Goal: Information Seeking & Learning: Learn about a topic

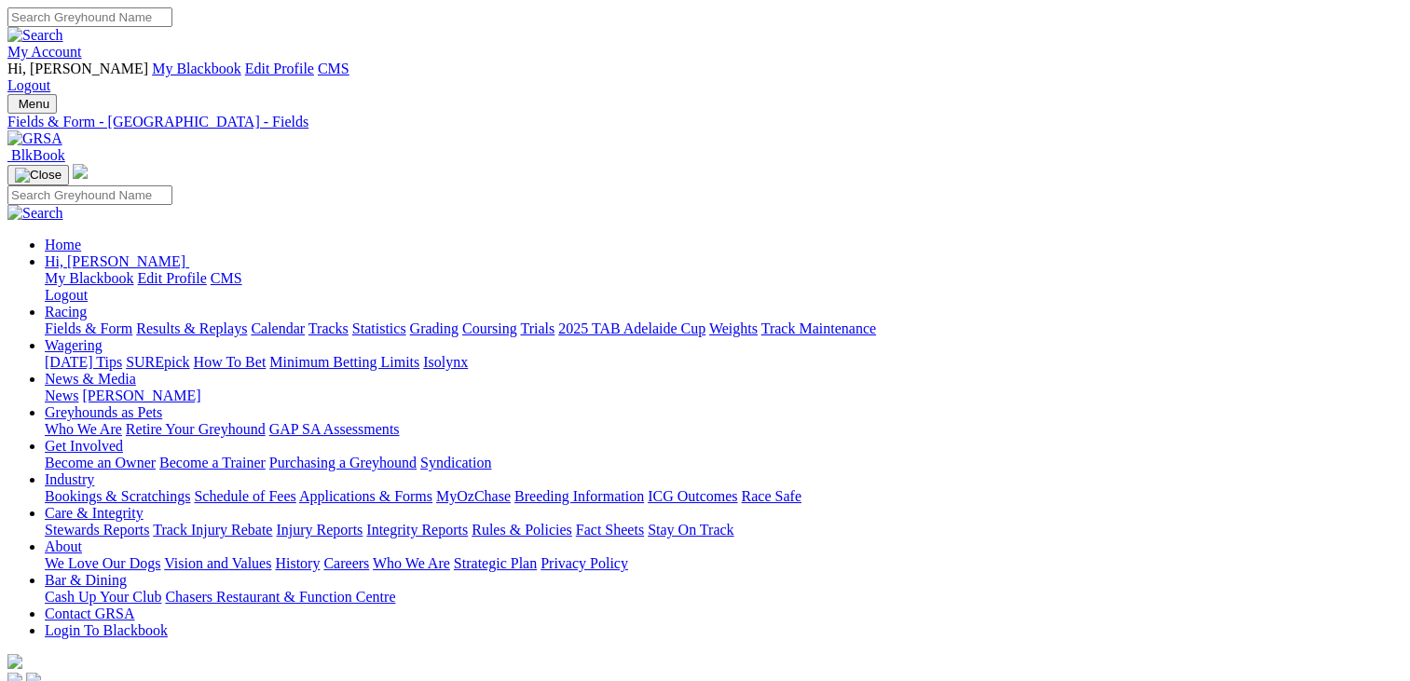
click at [172, 18] on input "Search" at bounding box center [89, 17] width 165 height 20
type input "JUMBUK ARET"
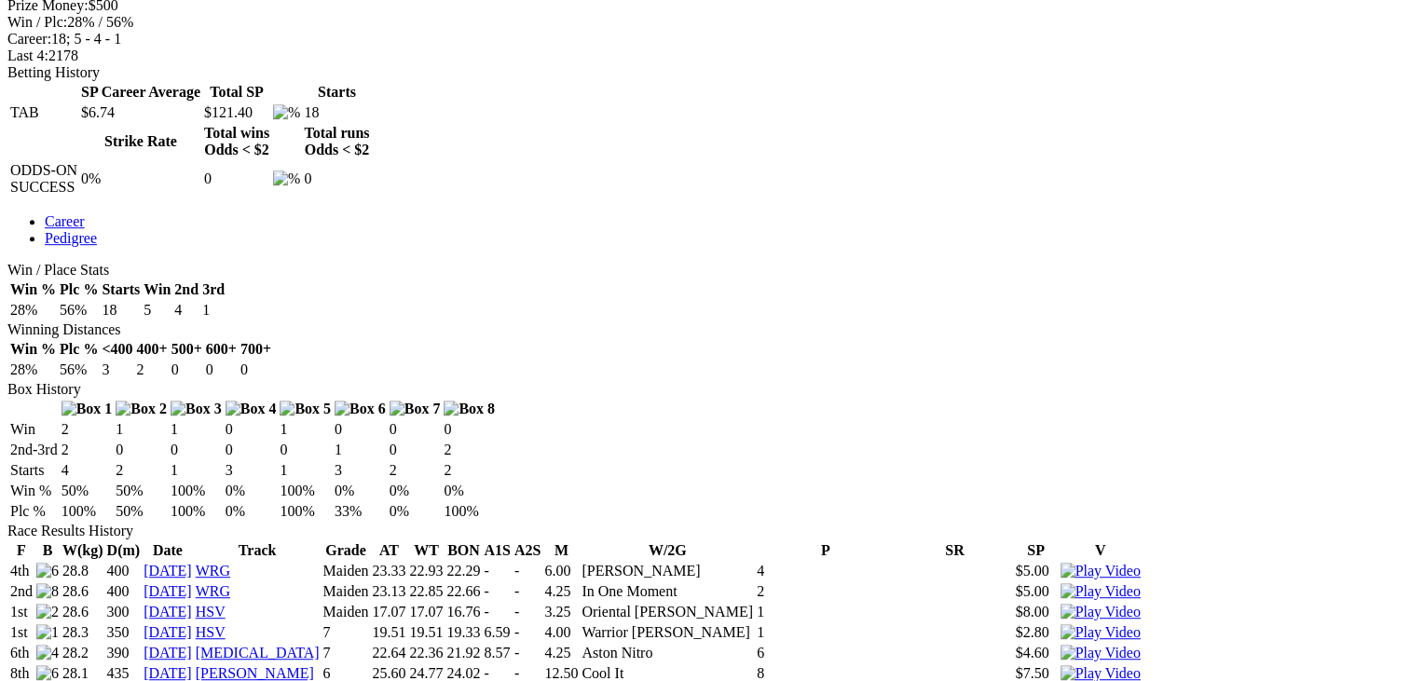
scroll to position [921, 0]
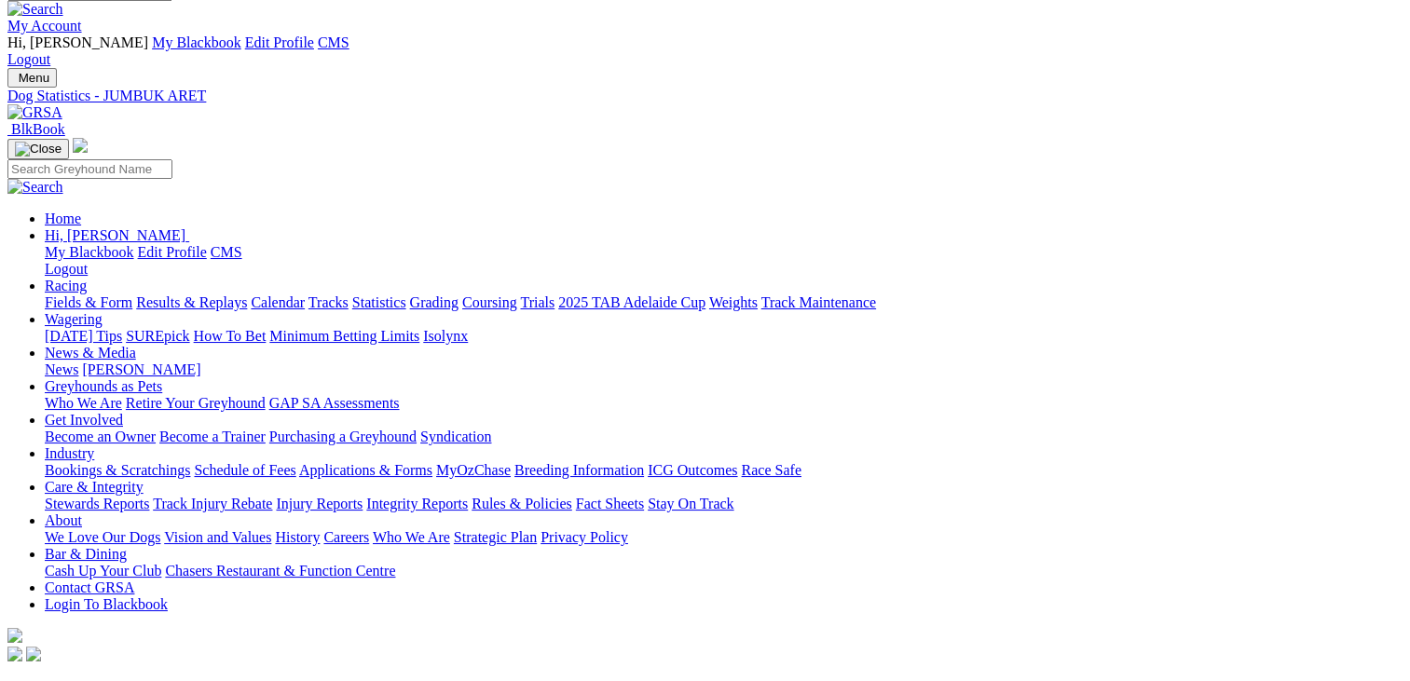
scroll to position [0, 0]
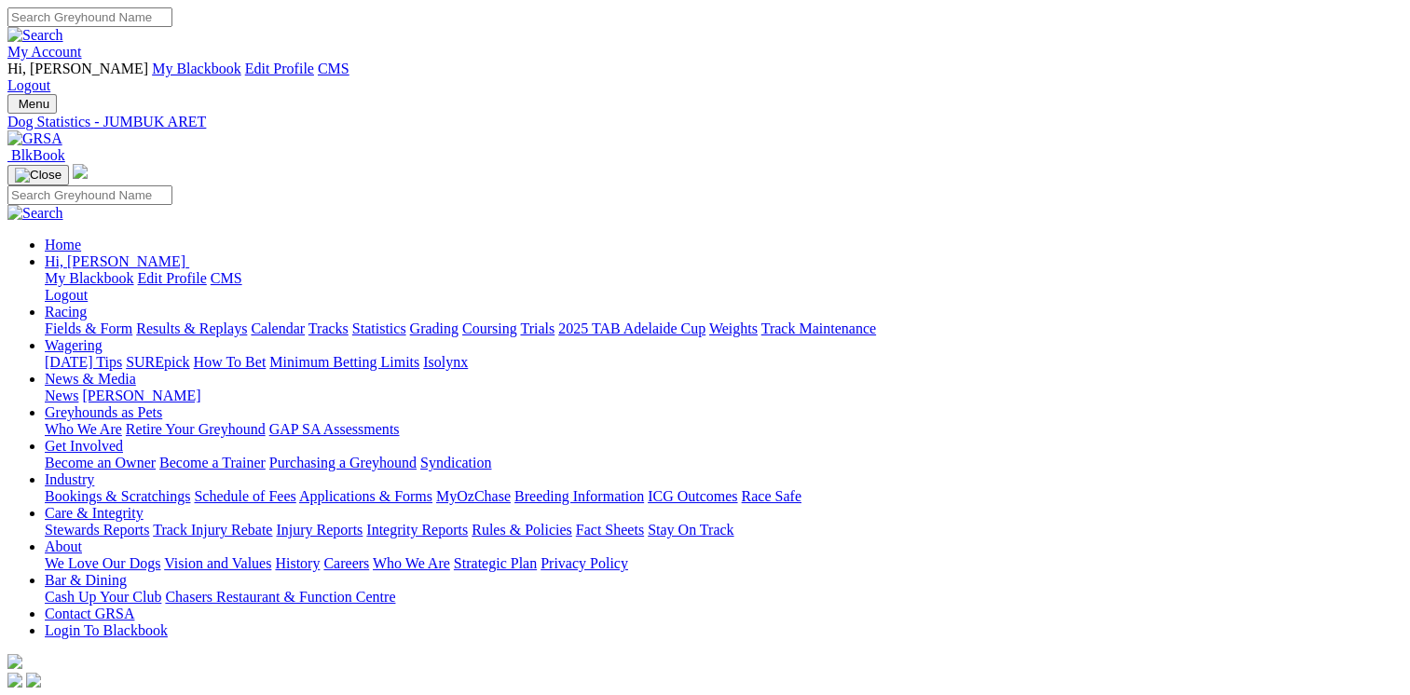
click at [172, 27] on input "Search" at bounding box center [89, 17] width 165 height 20
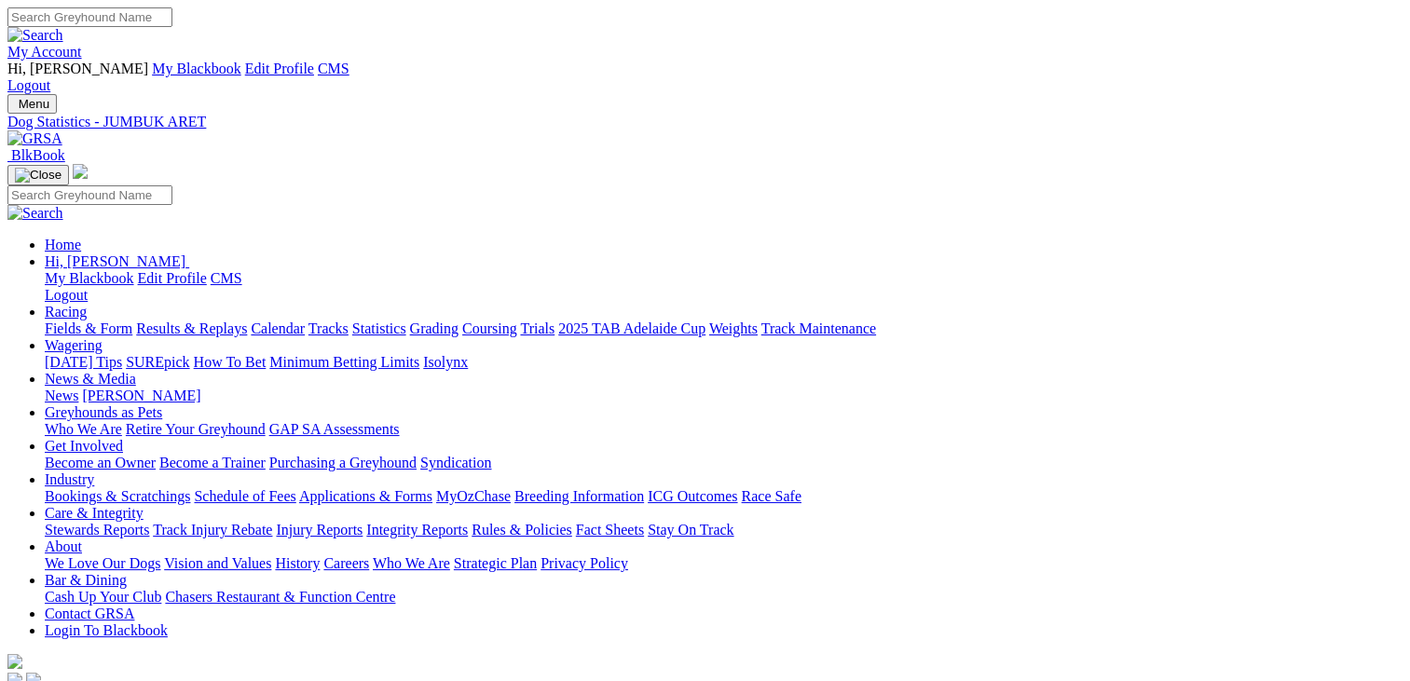
click at [172, 27] on input "Search" at bounding box center [89, 17] width 165 height 20
type input "COPPERHEAD DASH"
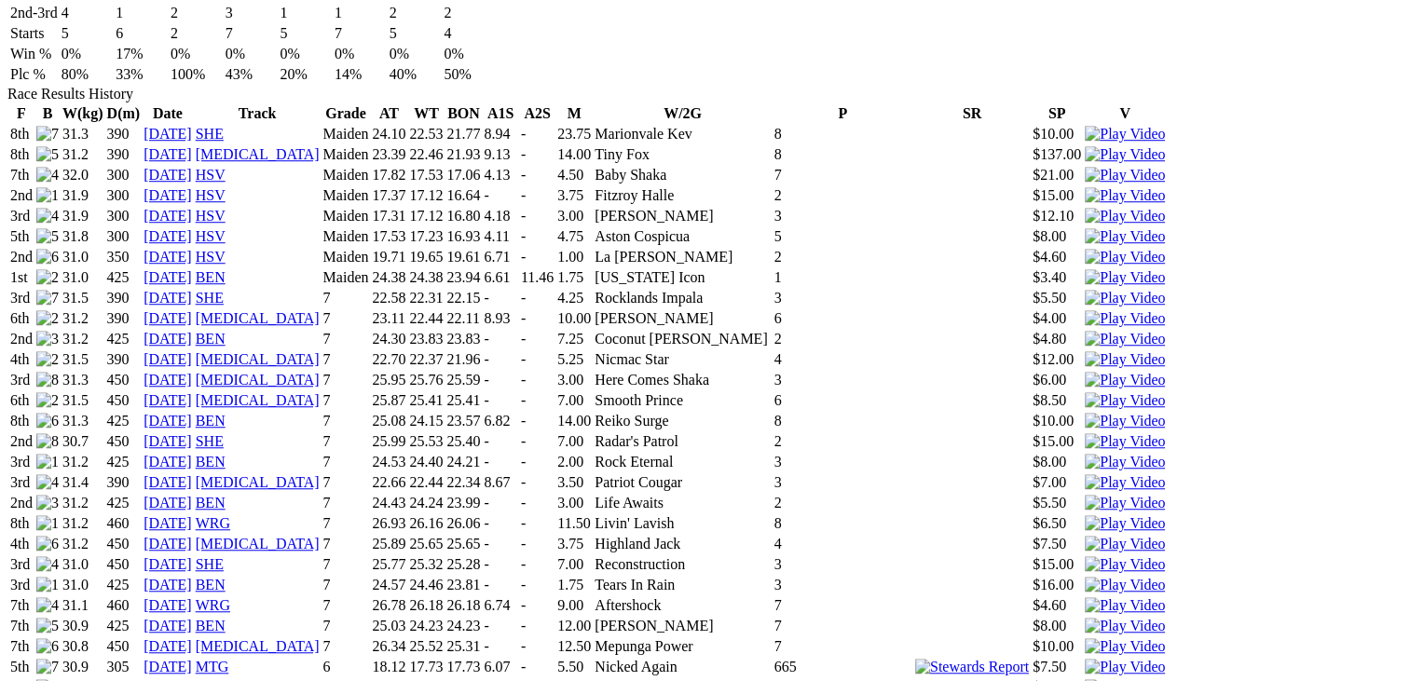
scroll to position [1381, 0]
